Goal: Contribute content

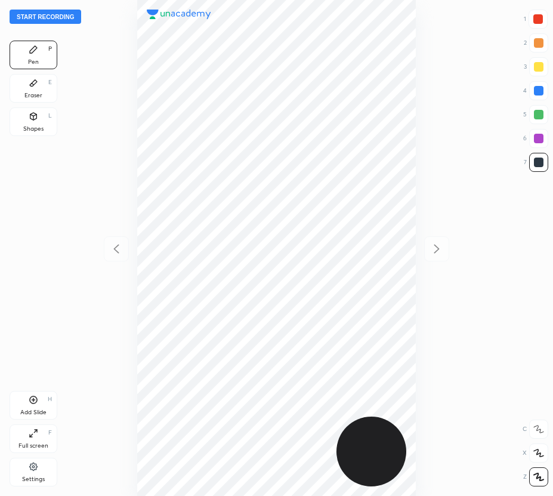
scroll to position [496, 362]
click at [67, 15] on button "Start recording" at bounding box center [46, 17] width 72 height 14
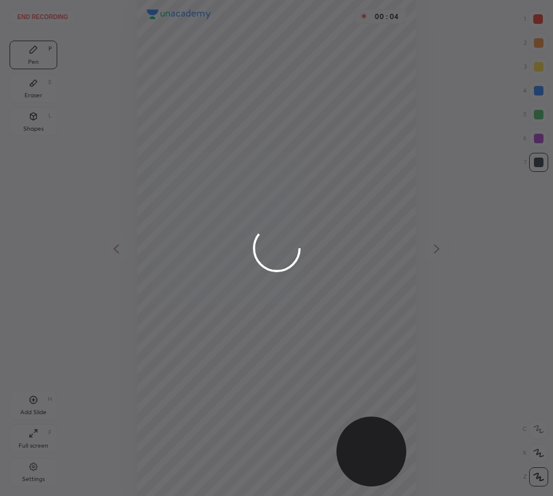
click at [540, 16] on div at bounding box center [276, 248] width 553 height 496
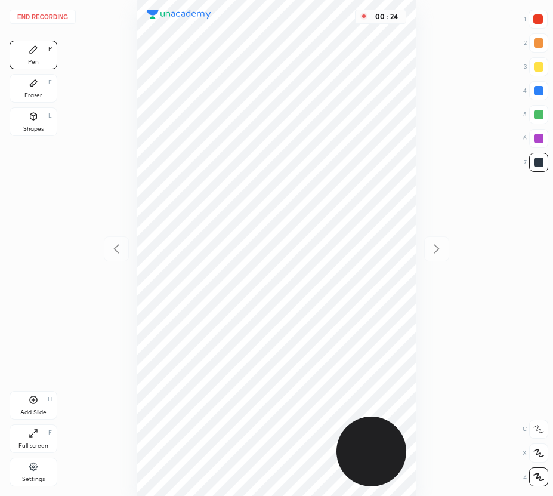
drag, startPoint x: 537, startPoint y: 17, endPoint x: 435, endPoint y: 46, distance: 106.0
click at [536, 18] on div at bounding box center [538, 19] width 10 height 10
click at [540, 136] on div at bounding box center [539, 139] width 10 height 10
drag, startPoint x: 33, startPoint y: 88, endPoint x: 84, endPoint y: 124, distance: 61.6
click at [38, 93] on div "Eraser E" at bounding box center [34, 88] width 48 height 29
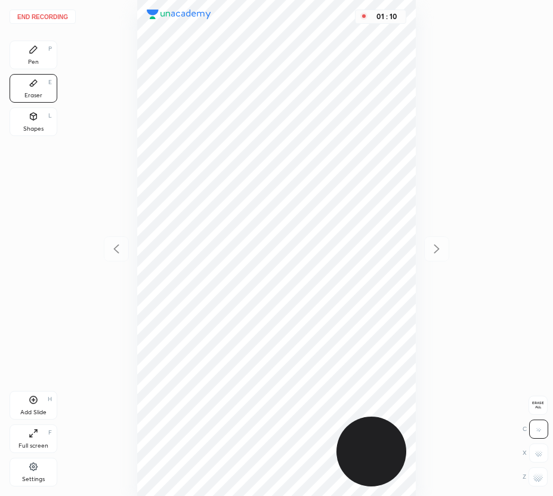
drag, startPoint x: 36, startPoint y: 63, endPoint x: 118, endPoint y: 257, distance: 210.5
click at [37, 65] on div "Pen" at bounding box center [33, 62] width 11 height 6
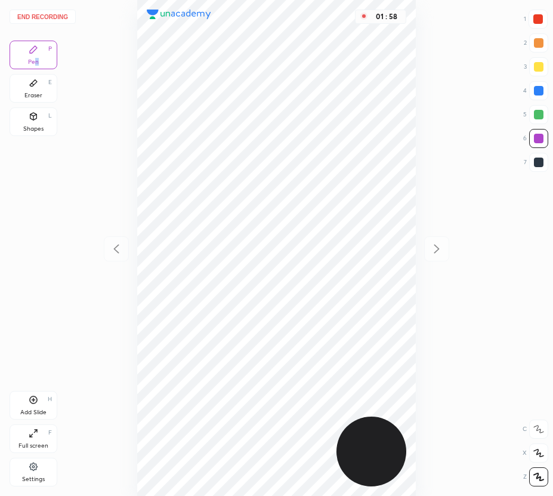
click at [43, 407] on div "Add Slide H" at bounding box center [34, 405] width 48 height 29
drag, startPoint x: 112, startPoint y: 246, endPoint x: 109, endPoint y: 236, distance: 10.4
click at [112, 246] on icon at bounding box center [116, 249] width 14 height 14
click at [430, 247] on icon at bounding box center [437, 249] width 14 height 14
click at [118, 251] on icon at bounding box center [116, 249] width 14 height 14
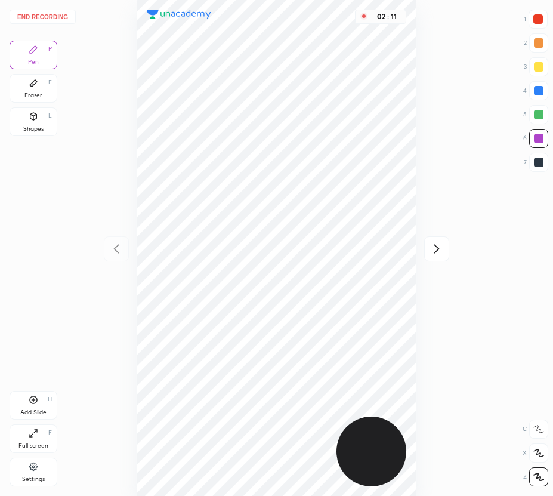
click at [442, 252] on icon at bounding box center [437, 249] width 14 height 14
click at [61, 18] on button "End recording" at bounding box center [43, 17] width 66 height 14
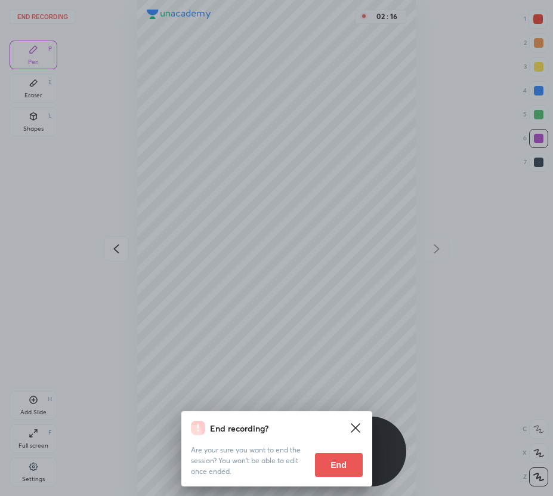
click at [332, 468] on button "End" at bounding box center [339, 465] width 48 height 24
